Goal: Task Accomplishment & Management: Complete application form

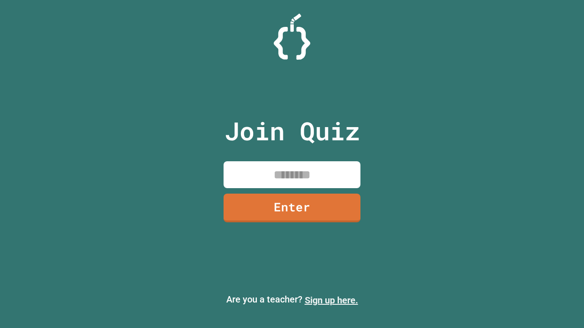
click at [331, 300] on link "Sign up here." at bounding box center [331, 300] width 53 height 11
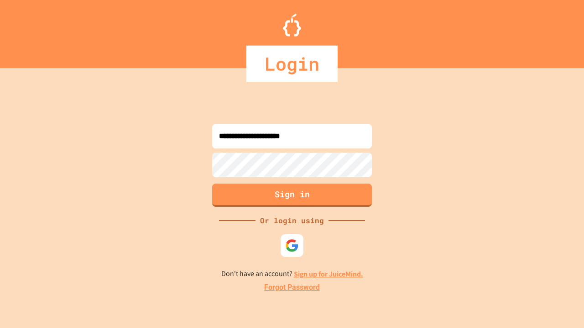
type input "**********"
